Goal: Entertainment & Leisure: Consume media (video, audio)

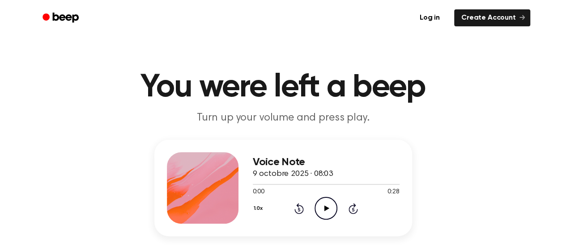
click at [327, 202] on icon "Play Audio" at bounding box center [325, 208] width 23 height 23
click at [301, 207] on icon "Rewind 5 seconds" at bounding box center [299, 209] width 10 height 12
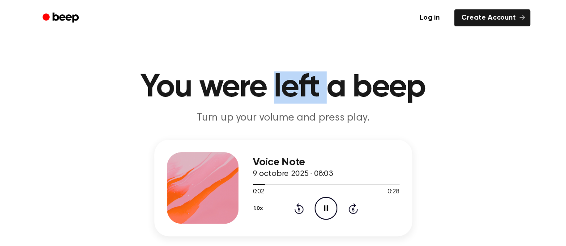
click at [287, 95] on h1 "You were left a beep" at bounding box center [283, 88] width 458 height 32
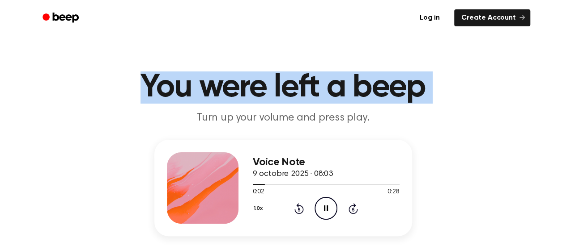
click at [287, 95] on h1 "You were left a beep" at bounding box center [283, 88] width 458 height 32
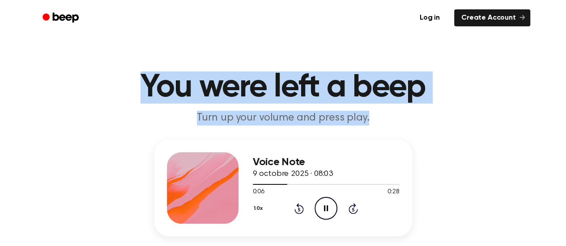
drag, startPoint x: 132, startPoint y: 81, endPoint x: 382, endPoint y: 121, distance: 253.3
click at [382, 121] on header "You were left a beep Turn up your volume and press play." at bounding box center [283, 99] width 544 height 54
click at [383, 124] on p "Turn up your volume and press play." at bounding box center [283, 118] width 344 height 15
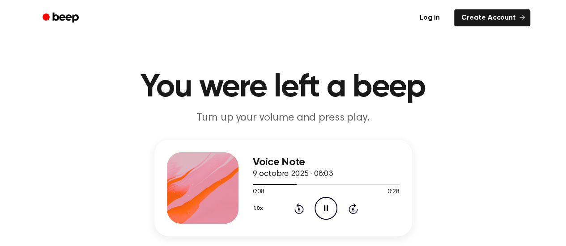
click at [383, 124] on p "Turn up your volume and press play." at bounding box center [283, 118] width 344 height 15
click at [254, 208] on div "1.0x" at bounding box center [259, 210] width 13 height 14
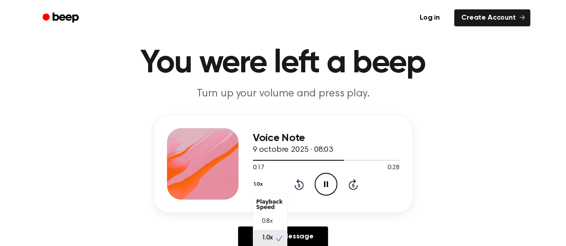
click at [260, 184] on button "1.0x" at bounding box center [259, 184] width 13 height 15
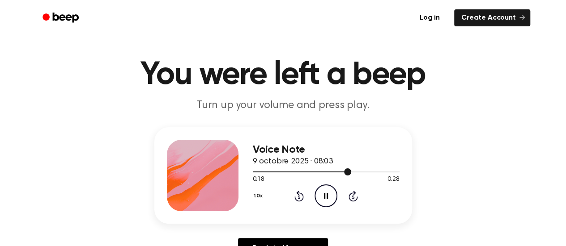
scroll to position [12, 0]
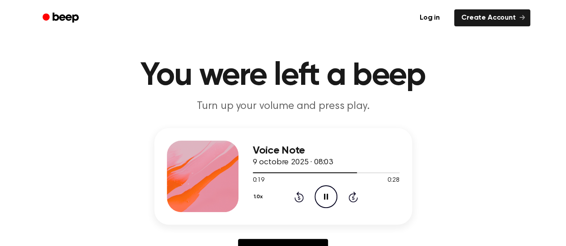
click at [279, 154] on h3 "Voice Note" at bounding box center [326, 151] width 147 height 12
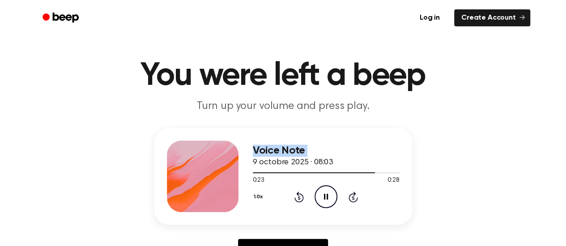
click at [279, 154] on h3 "Voice Note" at bounding box center [326, 151] width 147 height 12
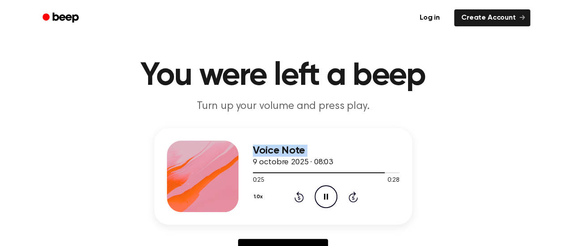
click at [279, 154] on h3 "Voice Note" at bounding box center [326, 151] width 147 height 12
click at [278, 155] on h3 "Voice Note" at bounding box center [326, 151] width 147 height 12
click at [278, 154] on h3 "Voice Note" at bounding box center [326, 151] width 147 height 12
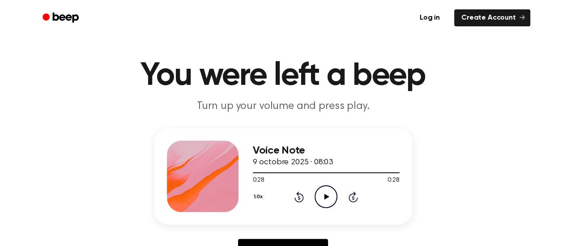
click at [280, 152] on h3 "Voice Note" at bounding box center [326, 151] width 147 height 12
click at [298, 198] on icon "Rewind 5 seconds" at bounding box center [299, 197] width 10 height 12
click at [298, 197] on icon at bounding box center [299, 198] width 2 height 4
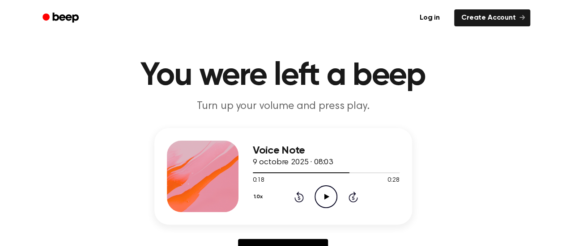
click at [323, 200] on icon "Play Audio" at bounding box center [325, 197] width 23 height 23
drag, startPoint x: 399, startPoint y: 182, endPoint x: 387, endPoint y: 177, distance: 13.0
drag, startPoint x: 387, startPoint y: 177, endPoint x: 317, endPoint y: 157, distance: 72.6
drag, startPoint x: 317, startPoint y: 157, endPoint x: 323, endPoint y: 160, distance: 6.2
click at [323, 160] on span "9 octobre 2025 · 08:03" at bounding box center [293, 163] width 80 height 8
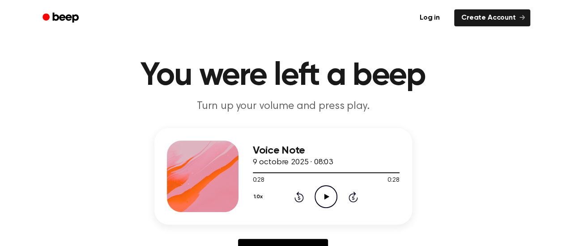
click at [324, 162] on span "9 octobre 2025 · 08:03" at bounding box center [293, 163] width 80 height 8
